Goal: Transaction & Acquisition: Purchase product/service

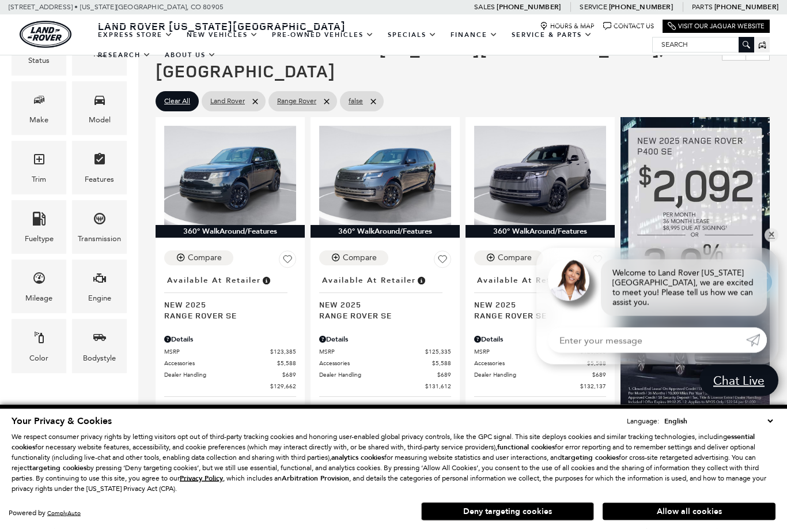
scroll to position [228, 0]
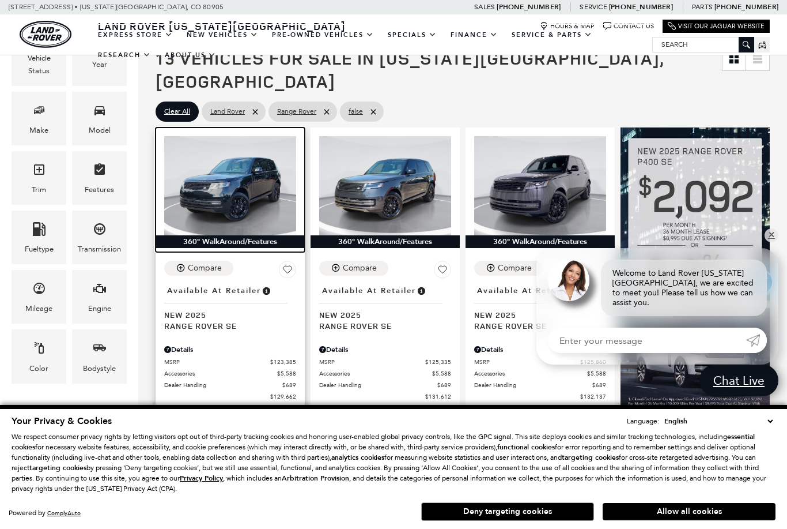
click at [191, 170] on img at bounding box center [230, 185] width 132 height 99
click at [202, 193] on img at bounding box center [230, 185] width 132 height 99
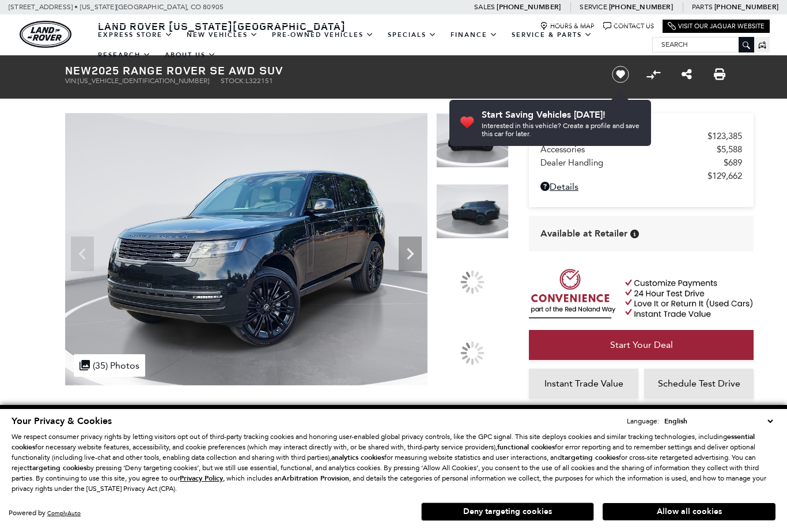
click at [485, 293] on div at bounding box center [472, 282] width 73 height 54
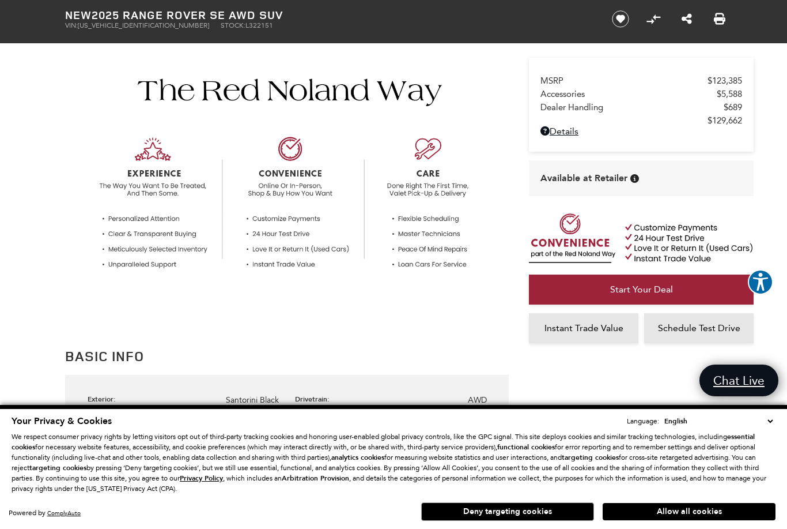
scroll to position [309, 0]
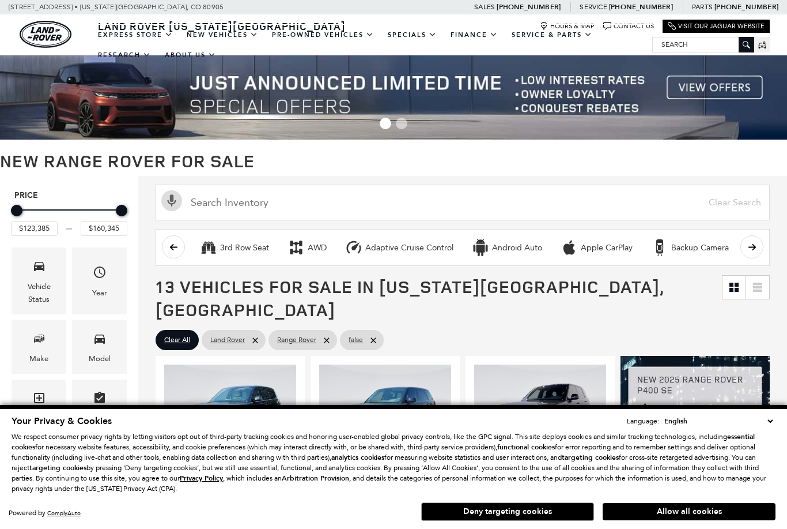
click at [284, 472] on icon at bounding box center [287, 481] width 17 height 18
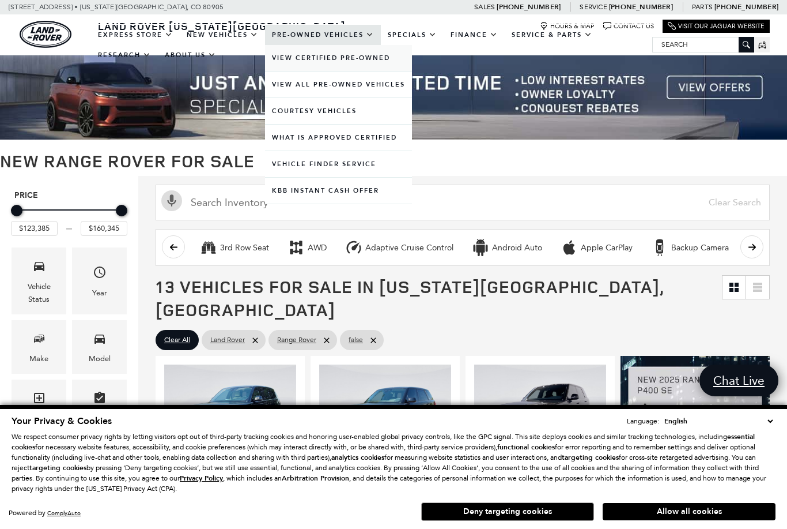
click at [289, 71] on link "View Certified Pre-Owned" at bounding box center [338, 58] width 147 height 26
